Goal: Find specific fact: Find specific fact

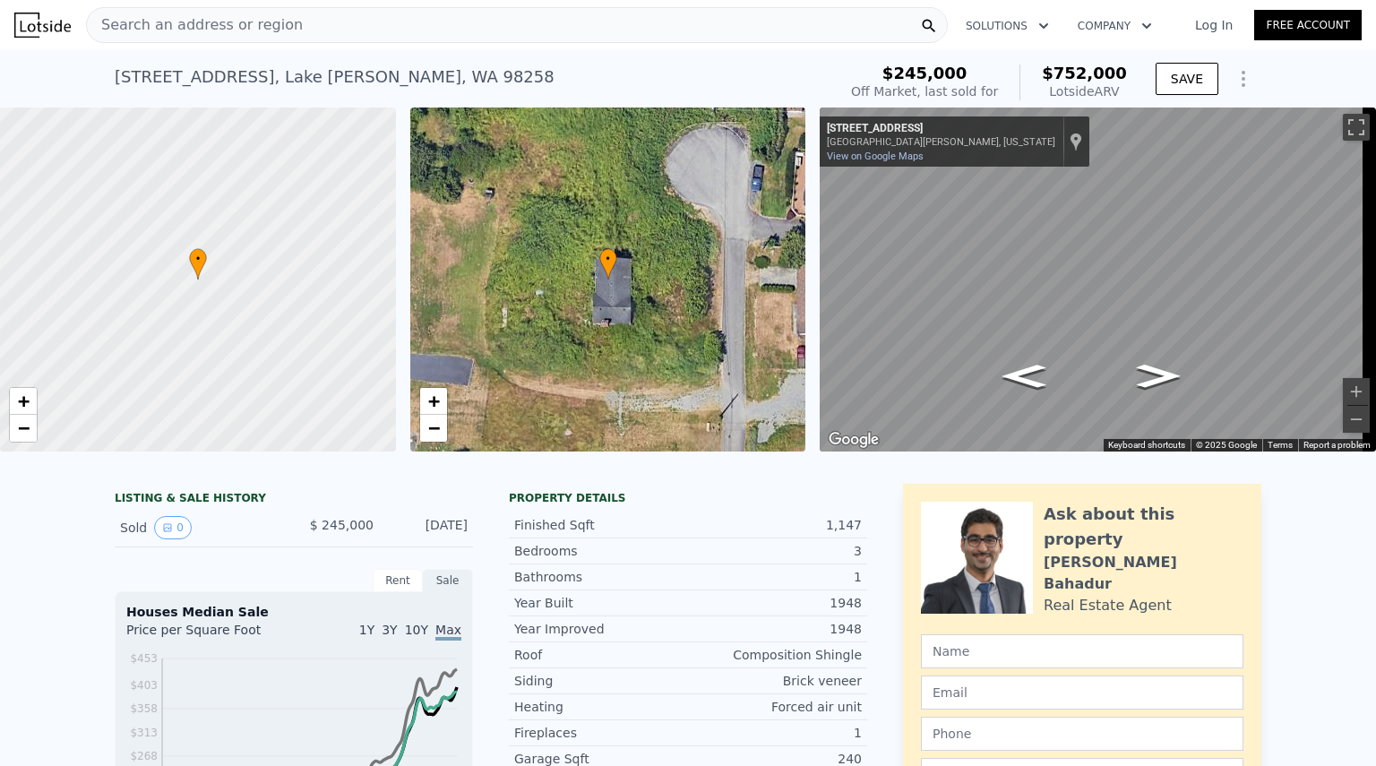
click at [398, 77] on div "[STREET_ADDRESS][PERSON_NAME]" at bounding box center [335, 76] width 440 height 25
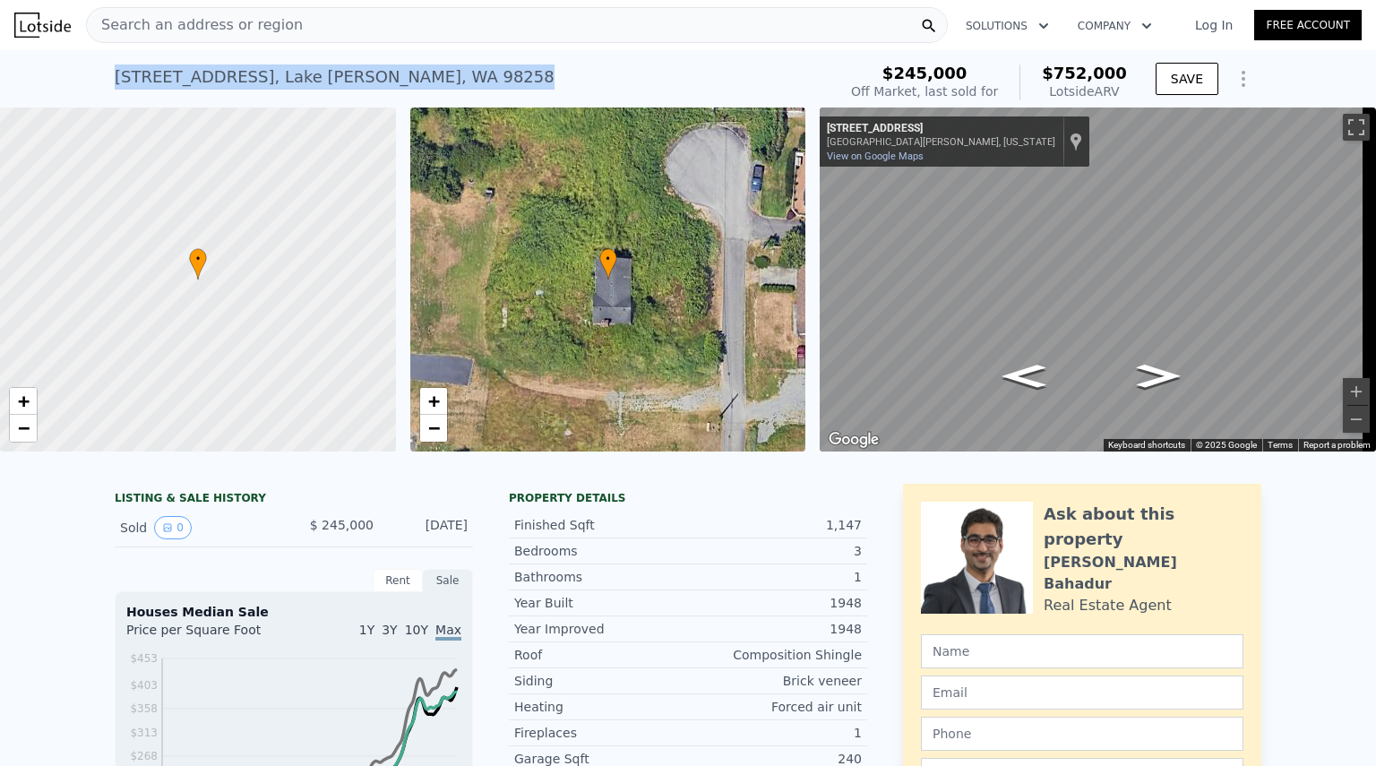
click at [398, 77] on div "[STREET_ADDRESS][PERSON_NAME]" at bounding box center [335, 76] width 440 height 25
copy div "[STREET_ADDRESS][PERSON_NAME] Sold [DATE] for $245k (~ARV $752k )"
click at [260, 67] on div "[STREET_ADDRESS][PERSON_NAME]" at bounding box center [335, 76] width 440 height 25
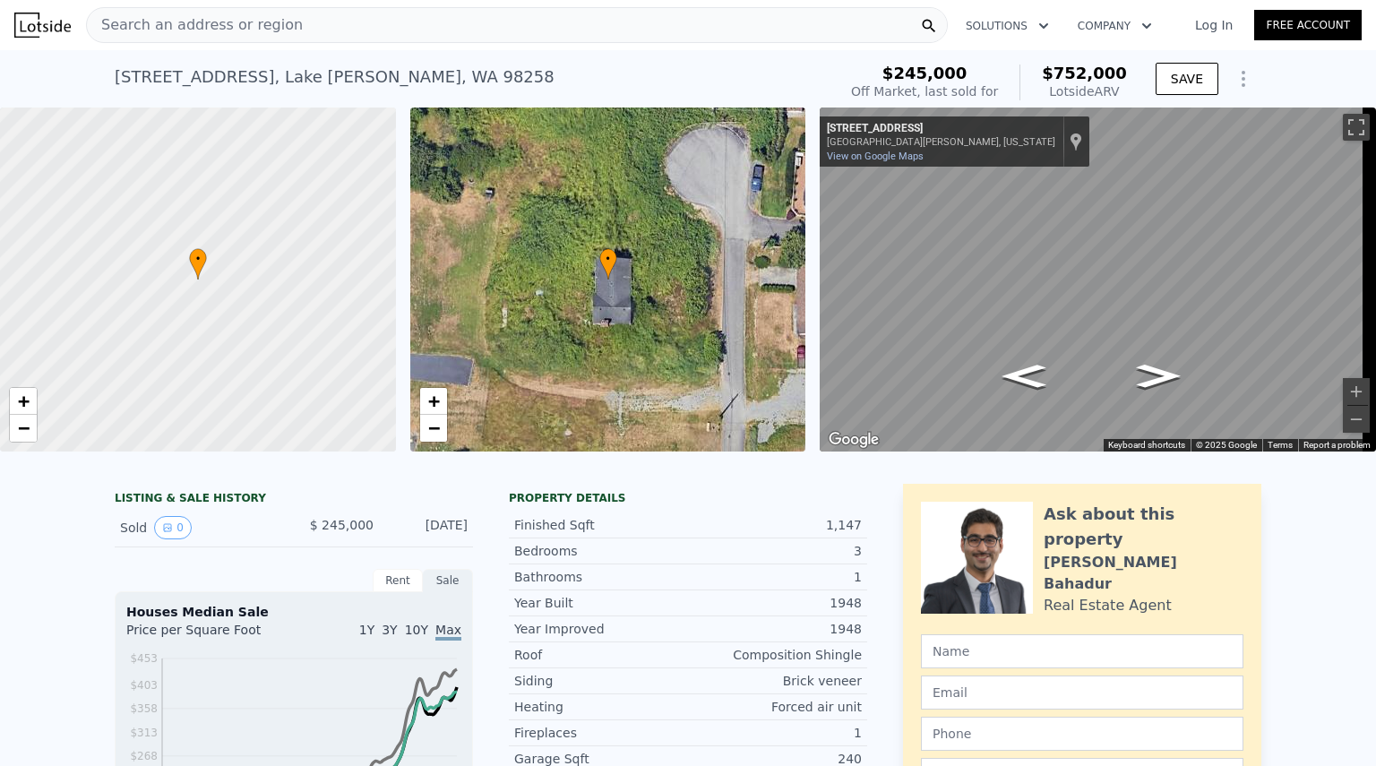
click at [422, 81] on div "[STREET_ADDRESS][PERSON_NAME] Sold [DATE] for $245k (~ARV $752k )" at bounding box center [472, 82] width 715 height 50
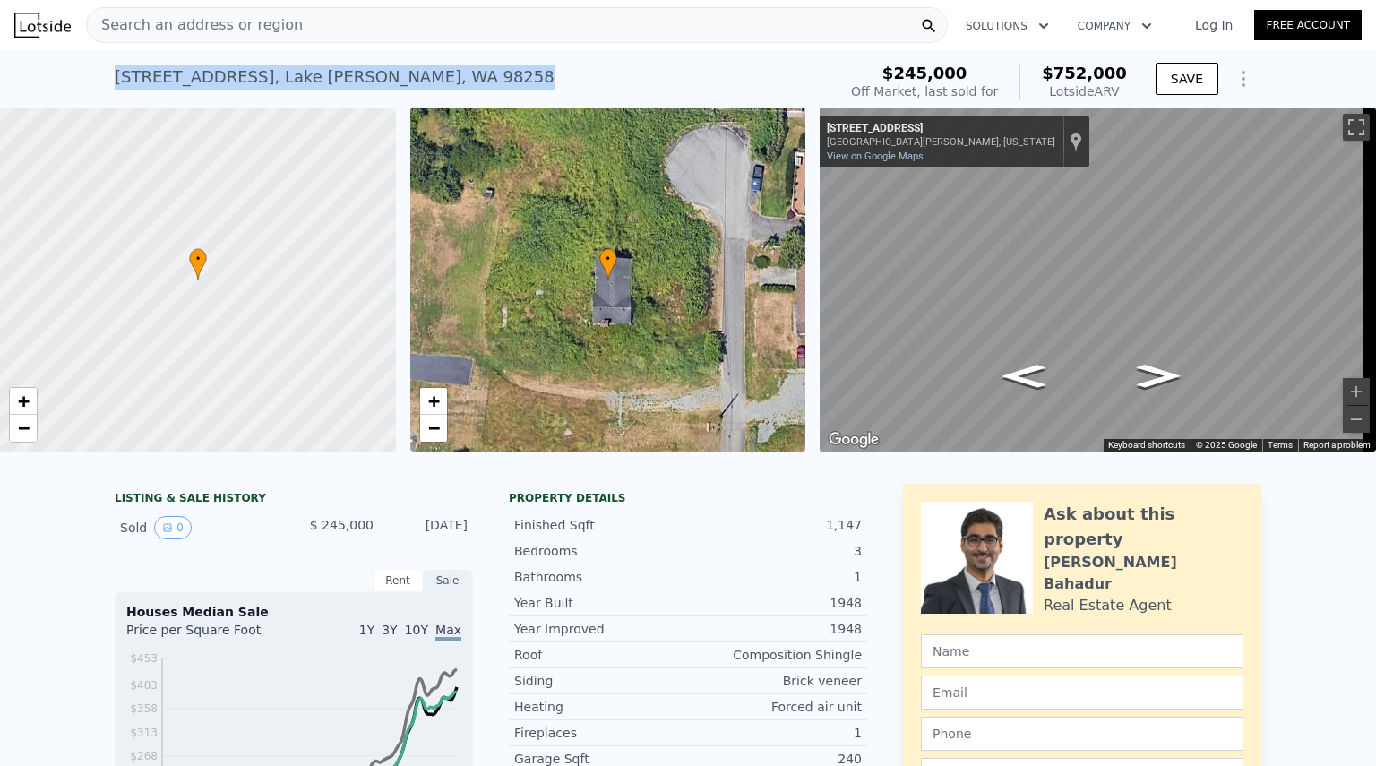
drag, startPoint x: 422, startPoint y: 81, endPoint x: 118, endPoint y: 85, distance: 303.7
click at [118, 85] on div "[STREET_ADDRESS][PERSON_NAME] Sold [DATE] for $245k (~ARV $752k )" at bounding box center [472, 82] width 715 height 50
copy div "[STREET_ADDRESS][PERSON_NAME] Sold [DATE] for $245k (~ARV $752k )"
